Goal: Entertainment & Leisure: Consume media (video, audio)

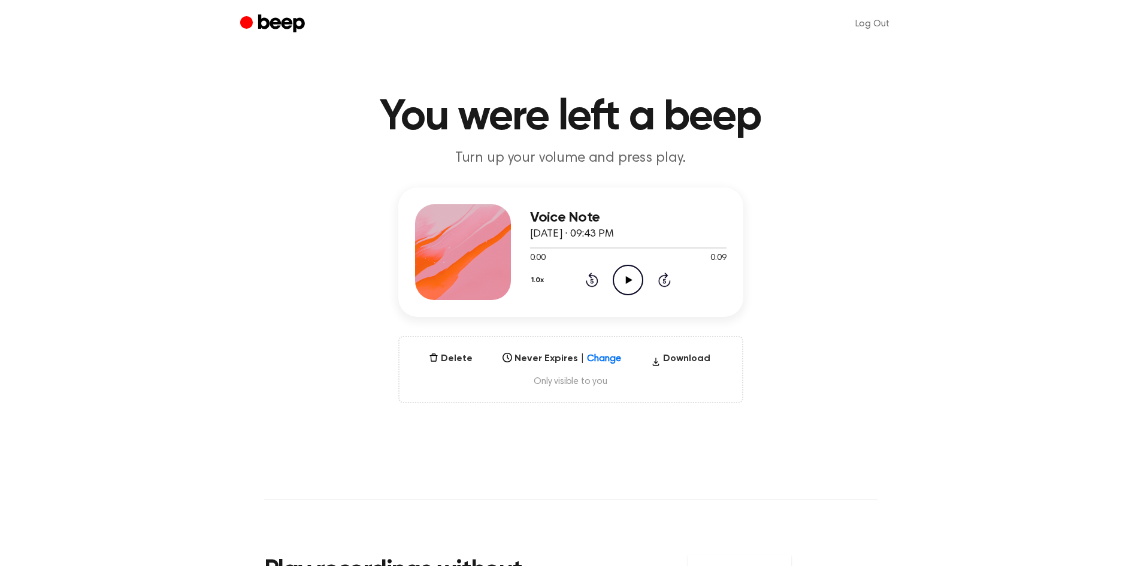
click at [628, 266] on icon "Play Audio" at bounding box center [628, 280] width 31 height 31
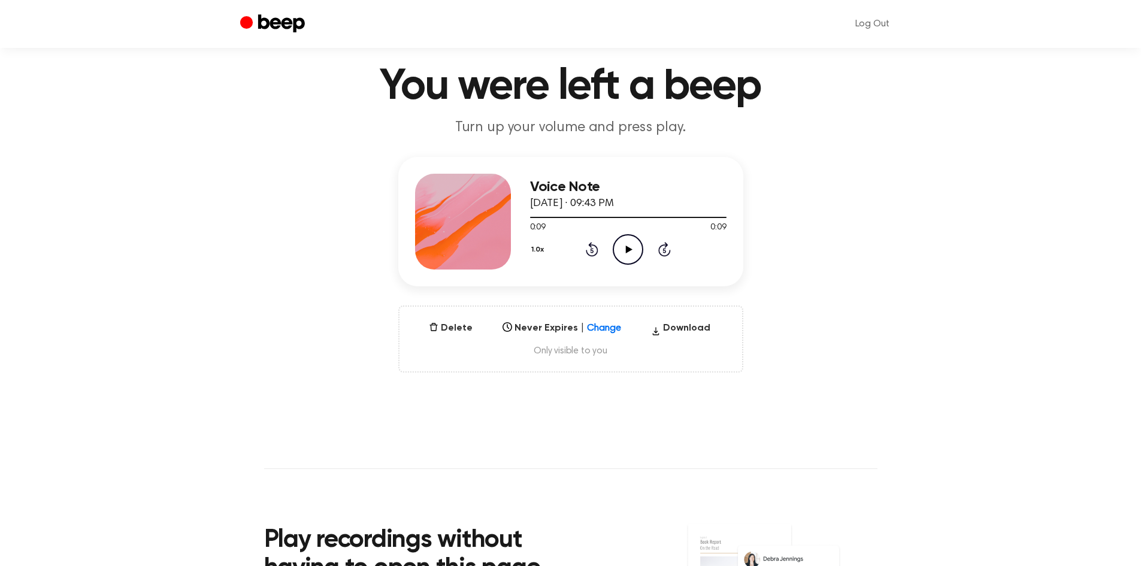
scroll to position [60, 0]
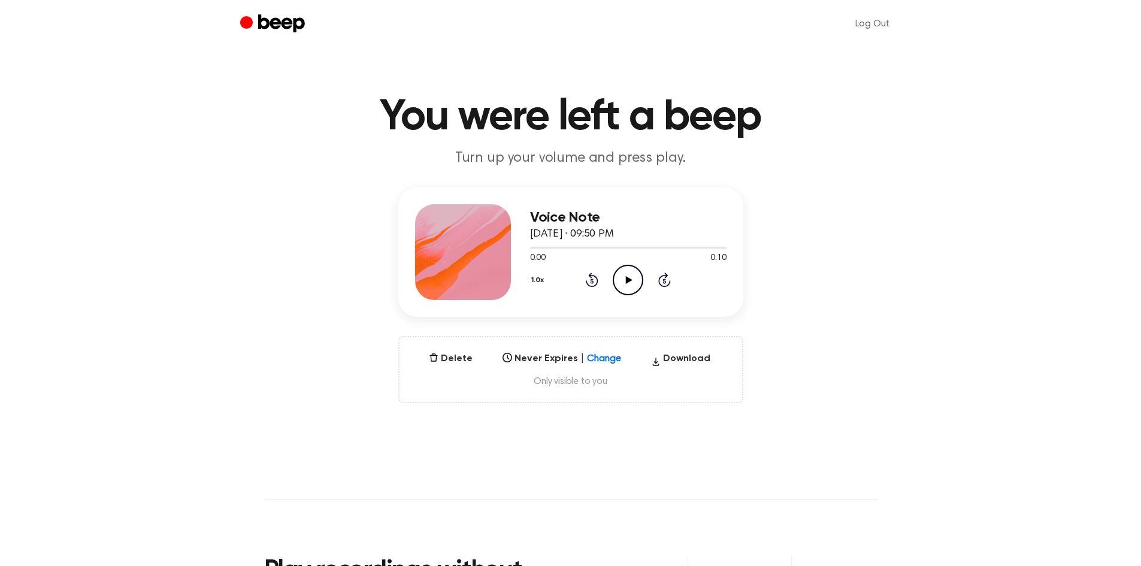
click at [624, 282] on icon "Play Audio" at bounding box center [628, 280] width 31 height 31
click at [642, 280] on icon "Play Audio" at bounding box center [628, 280] width 31 height 31
click at [626, 285] on icon "Play Audio" at bounding box center [628, 280] width 31 height 31
